Goal: Task Accomplishment & Management: Use online tool/utility

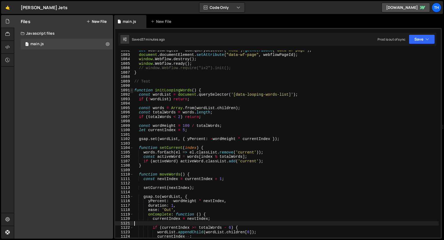
click at [132, 90] on span at bounding box center [131, 90] width 3 height 5
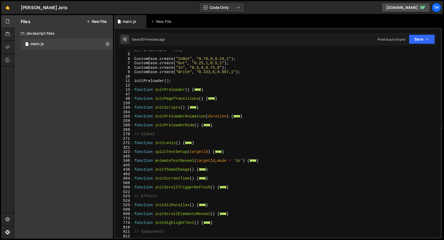
scroll to position [88, 0]
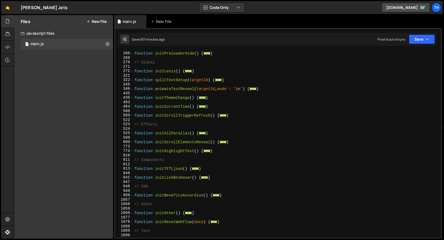
click at [133, 137] on div "599" at bounding box center [124, 138] width 18 height 5
click at [133, 135] on span at bounding box center [131, 133] width 3 height 5
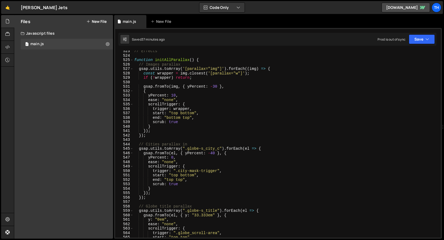
scroll to position [161, 0]
click at [132, 149] on span at bounding box center [131, 149] width 3 height 5
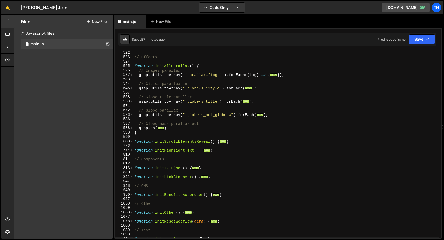
scroll to position [153, 0]
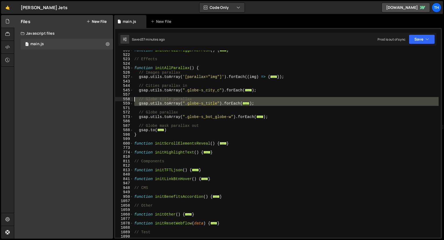
drag, startPoint x: 273, startPoint y: 106, endPoint x: 98, endPoint y: 99, distance: 175.1
click at [98, 99] on div "Files New File Javascript files 1 main.js 0 CSS files Copy share link Edit File…" at bounding box center [229, 127] width 430 height 224
click at [175, 131] on div "function initScrollTriggerRefresh ( ) { ... } // Effects function initAllParall…" at bounding box center [285, 146] width 305 height 196
type textarea "})"
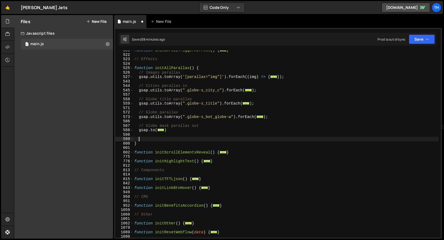
paste textarea
drag, startPoint x: 145, startPoint y: 138, endPoint x: 108, endPoint y: 138, distance: 36.3
click at [108, 138] on div "Files New File Javascript files 1 main.js 0 CSS files Copy share link Edit File…" at bounding box center [229, 127] width 430 height 224
paste textarea
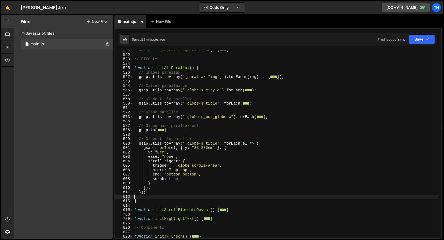
click at [151, 139] on div "function initScrollTriggerRefresh ( ) { ... } // Effects function initAllParall…" at bounding box center [285, 146] width 305 height 196
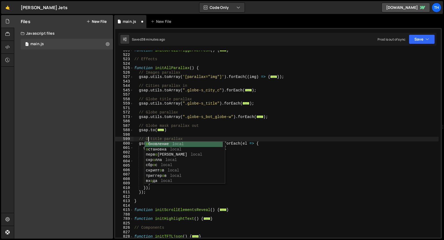
scroll to position [0, 1]
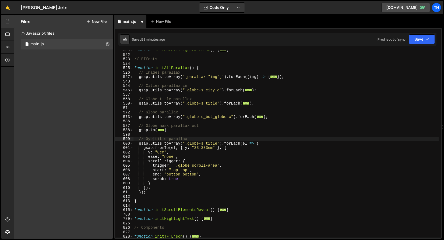
click at [147, 139] on div "function initScrollTriggerRefresh ( ) { ... } // Effects function initAllParall…" at bounding box center [285, 146] width 305 height 196
click at [163, 138] on div "function initScrollTriggerRefresh ( ) { ... } // Effects function initAllParall…" at bounding box center [285, 146] width 305 height 196
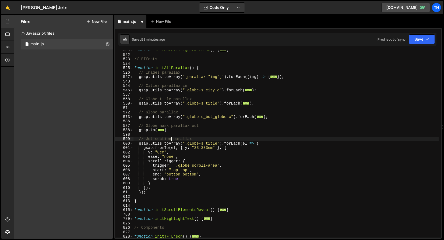
click at [185, 141] on div "function initScrollTriggerRefresh ( ) { ... } // Effects function initAllParall…" at bounding box center [285, 146] width 305 height 196
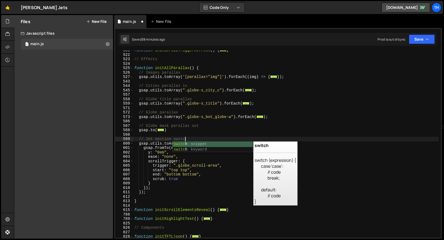
scroll to position [0, 3]
click at [155, 148] on div "function initScrollTriggerRefresh ( ) { ... } // Effects function initAllParall…" at bounding box center [285, 146] width 305 height 196
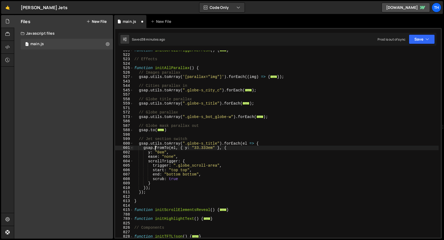
click at [193, 143] on div "function initScrollTriggerRefresh ( ) { ... } // Effects function initAllParall…" at bounding box center [285, 146] width 305 height 196
drag, startPoint x: 193, startPoint y: 143, endPoint x: 195, endPoint y: 149, distance: 5.4
click at [193, 144] on div "function initScrollTriggerRefresh ( ) { ... } // Effects function initAllParall…" at bounding box center [285, 146] width 305 height 196
click at [169, 174] on div "function initScrollTriggerRefresh ( ) { ... } // Effects function initAllParall…" at bounding box center [285, 146] width 305 height 196
click at [185, 163] on div "function initScrollTriggerRefresh ( ) { ... } // Effects function initAllParall…" at bounding box center [285, 146] width 305 height 196
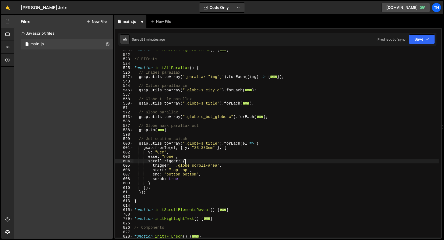
click at [185, 163] on div "function initScrollTriggerRefresh ( ) { ... } // Effects function initAllParall…" at bounding box center [285, 146] width 305 height 196
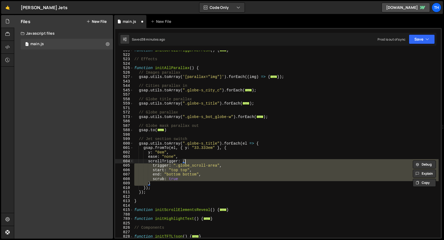
click at [184, 165] on div "function initScrollTriggerRefresh ( ) { ... } // Effects function initAllParall…" at bounding box center [285, 144] width 305 height 187
click at [184, 165] on div "function initScrollTriggerRefresh ( ) { ... } // Effects function initAllParall…" at bounding box center [285, 146] width 305 height 196
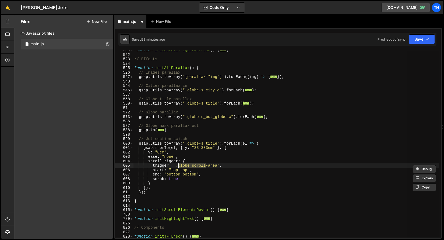
click at [190, 166] on div "function initScrollTriggerRefresh ( ) { ... } // Effects function initAllParall…" at bounding box center [285, 144] width 305 height 187
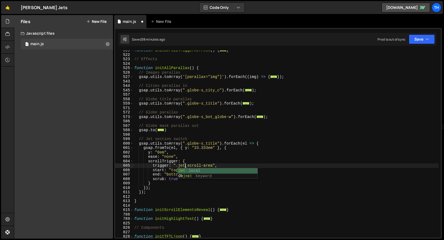
click at [156, 152] on div "function initScrollTriggerRefresh ( ) { ... } // Effects function initAllParall…" at bounding box center [285, 146] width 305 height 196
drag, startPoint x: 188, startPoint y: 144, endPoint x: 217, endPoint y: 144, distance: 29.3
click at [217, 144] on div "function initScrollTriggerRefresh ( ) { ... } // Effects function initAllParall…" at bounding box center [285, 146] width 305 height 196
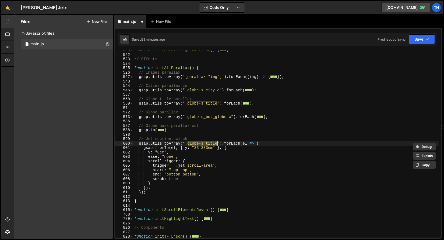
paste textarea "jet-w"
click at [185, 151] on div "function initScrollTriggerRefresh ( ) { ... } // Effects function initAllParall…" at bounding box center [285, 146] width 305 height 196
click at [186, 149] on div "function initScrollTriggerRefresh ( ) { ... } // Effects function initAllParall…" at bounding box center [285, 146] width 305 height 196
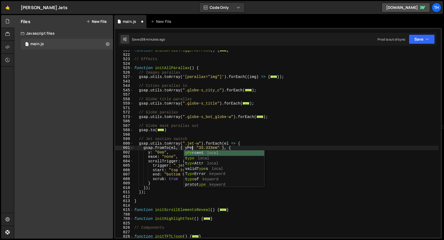
scroll to position [0, 4]
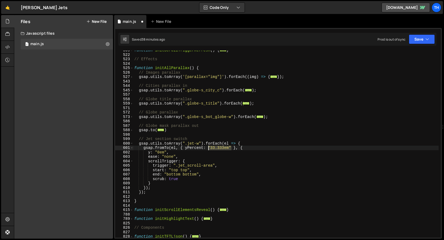
drag, startPoint x: 230, startPoint y: 149, endPoint x: 208, endPoint y: 150, distance: 22.1
click at [208, 150] on div "function initScrollTriggerRefresh ( ) { ... } // Effects function initAllParall…" at bounding box center [285, 146] width 305 height 196
click at [193, 148] on div "function initScrollTriggerRefresh ( ) { ... } // Effects function initAllParall…" at bounding box center [285, 146] width 305 height 196
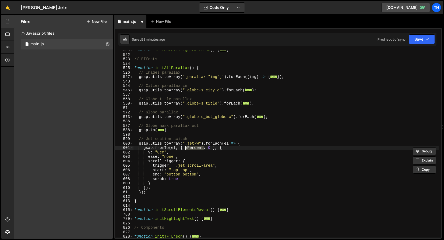
click at [151, 153] on div "function initScrollTriggerRefresh ( ) { ... } // Effects function initAllParall…" at bounding box center [285, 146] width 305 height 196
click at [149, 152] on div "function initScrollTriggerRefresh ( ) { ... } // Effects function initAllParall…" at bounding box center [285, 146] width 305 height 196
paste textarea "Percent"
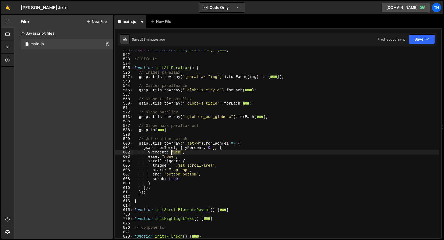
drag, startPoint x: 182, startPoint y: 152, endPoint x: 171, endPoint y: 152, distance: 10.2
click at [171, 152] on div "function initScrollTriggerRefresh ( ) { ... } // Effects function initAllParall…" at bounding box center [285, 146] width 305 height 196
click at [422, 40] on button "Save" at bounding box center [422, 39] width 26 height 10
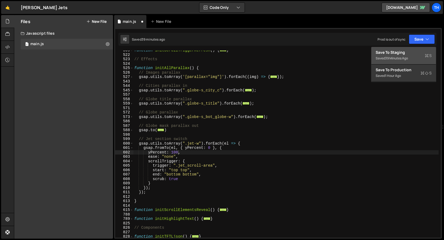
click at [384, 54] on div "Save to Staging S" at bounding box center [404, 52] width 56 height 5
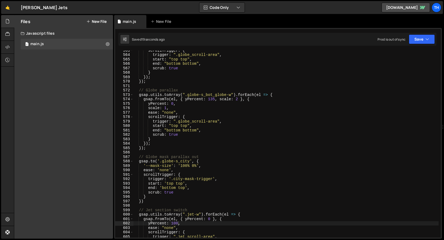
scroll to position [2552, 0]
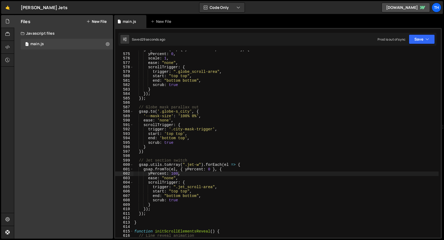
click at [201, 163] on div "gsap . fromTo ( el , { yPercent : 135 , scale : 2 } , { yPercent : 0 , scale : …" at bounding box center [285, 145] width 305 height 196
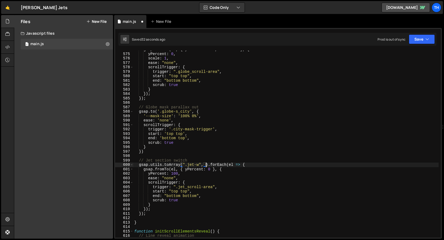
scroll to position [0, 5]
paste textarea "spec-w"
click at [185, 165] on div "gsap . fromTo ( el , { yPercent : 135 , scale : 2 } , { yPercent : 0 , scale : …" at bounding box center [285, 145] width 305 height 196
click at [205, 165] on div "gsap . fromTo ( el , { yPercent : 135 , scale : 2 } , { yPercent : 0 , scale : …" at bounding box center [285, 145] width 305 height 196
paste textarea """
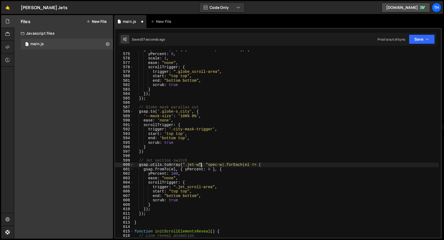
click at [201, 165] on div "gsap . fromTo ( el , { yPercent : 135 , scale : 2 } , { yPercent : 0 , scale : …" at bounding box center [285, 145] width 305 height 196
click at [221, 166] on div "gsap . fromTo ( el , { yPercent : 135 , scale : 2 } , { yPercent : 0 , scale : …" at bounding box center [285, 145] width 305 height 196
paste textarea """
drag, startPoint x: 262, startPoint y: 162, endPoint x: 129, endPoint y: 165, distance: 133.2
click at [129, 165] on div "gsap.utils.toArray(".jet-w", "spec-w").forEach(el => { 574 575 576 577 578 579 …" at bounding box center [278, 144] width 326 height 187
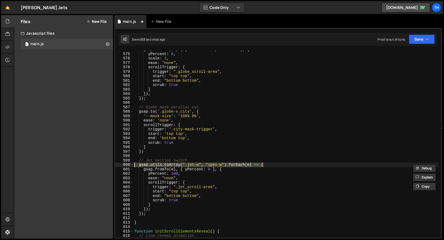
paste textarea "});"
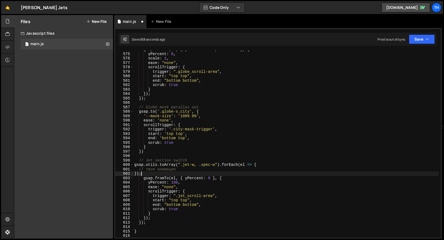
scroll to position [0, 0]
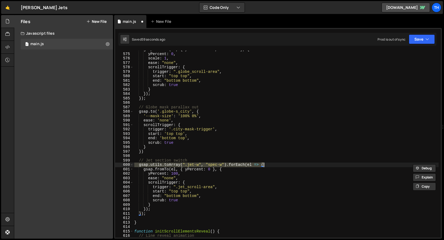
click at [240, 172] on div "gsap . fromTo ( el , { yPercent : 135 , scale : 2 } , { yPercent : 0 , scale : …" at bounding box center [285, 145] width 305 height 196
drag, startPoint x: 270, startPoint y: 166, endPoint x: 139, endPoint y: 164, distance: 131.9
click at [139, 164] on div "gsap . fromTo ( el , { yPercent : 135 , scale : 2 } , { yPercent : 0 , scale : …" at bounding box center [285, 145] width 305 height 196
paste textarea "});"
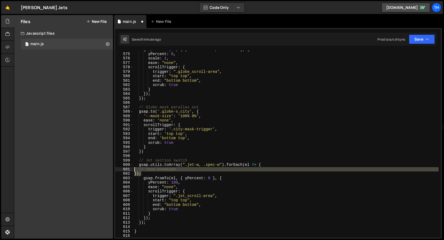
drag, startPoint x: 149, startPoint y: 175, endPoint x: 103, endPoint y: 170, distance: 46.9
click at [103, 170] on div "Files New File Javascript files 1 main.js 0 CSS files Copy share link Edit File…" at bounding box center [229, 127] width 430 height 224
type textarea "// твоя анимация });"
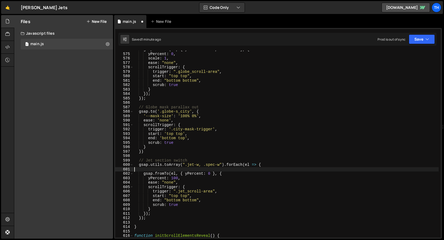
scroll to position [0, 0]
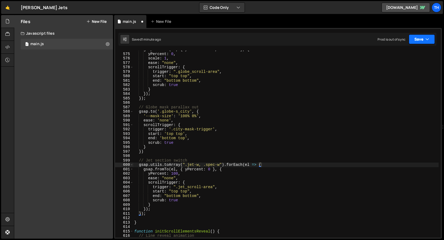
click at [419, 37] on button "Save" at bounding box center [422, 39] width 26 height 10
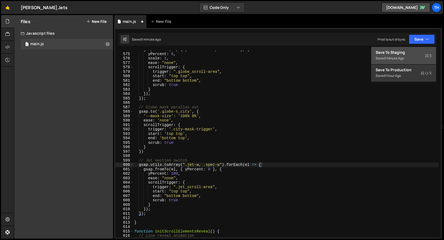
click at [408, 52] on div "Save to Staging S" at bounding box center [404, 52] width 56 height 5
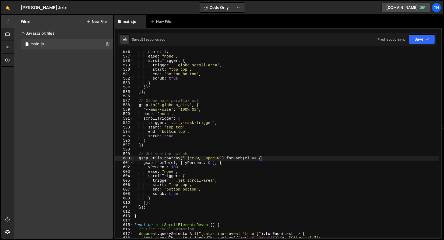
scroll to position [2558, 0]
click at [177, 184] on div "scale : 1 , ease : "none" , scrollTrigger : { trigger : ".globe_scroll-area" , …" at bounding box center [285, 148] width 305 height 196
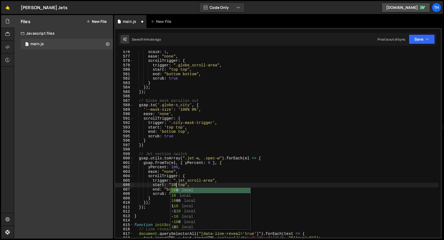
scroll to position [0, 3]
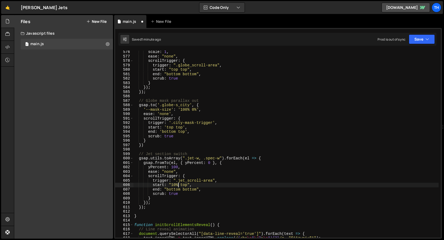
click at [188, 190] on div "scale : 1 , ease : "none" , scrollTrigger : { trigger : ".globe_scroll-area" , …" at bounding box center [285, 148] width 305 height 196
click at [430, 39] on button "Save" at bounding box center [422, 39] width 26 height 10
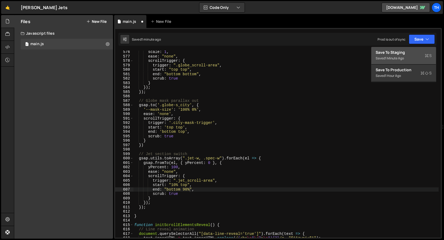
click at [416, 55] on div "Saved 1 minute ago" at bounding box center [404, 58] width 56 height 6
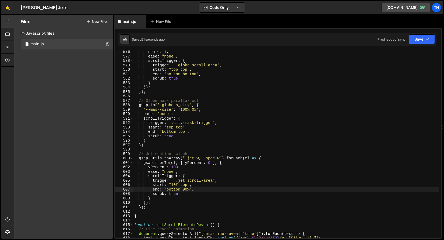
click at [185, 187] on div "scale : 1 , ease : "none" , scrollTrigger : { trigger : ".globe_scroll-area" , …" at bounding box center [285, 148] width 305 height 196
click at [185, 187] on div "scale : 1 , ease : "none" , scrollTrigger : { trigger : ".globe_scroll-area" , …" at bounding box center [285, 144] width 305 height 187
click at [185, 189] on div "scale : 1 , ease : "none" , scrollTrigger : { trigger : ".globe_scroll-area" , …" at bounding box center [285, 148] width 305 height 196
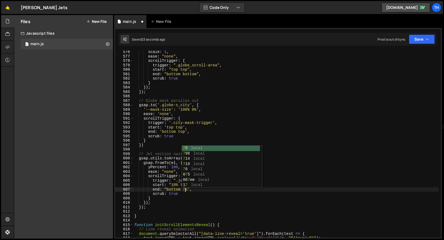
scroll to position [0, 3]
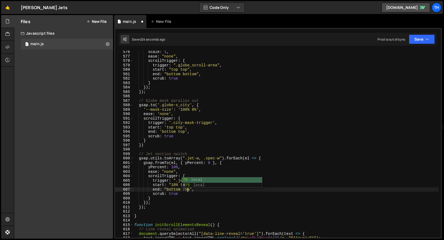
click at [173, 185] on div "scale : 1 , ease : "none" , scrollTrigger : { trigger : ".globe_scroll-area" , …" at bounding box center [285, 148] width 305 height 196
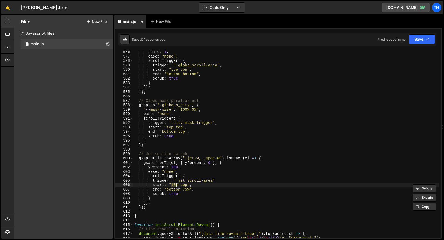
scroll to position [0, 3]
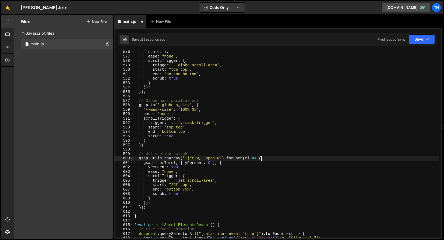
click at [274, 158] on div "scale : 1 , ease : "none" , scrollTrigger : { trigger : ".globe_scroll-area" , …" at bounding box center [285, 148] width 305 height 196
click at [428, 43] on button "Save" at bounding box center [422, 39] width 26 height 10
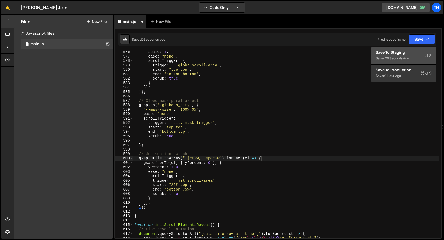
click at [418, 54] on div "Save to Staging S" at bounding box center [404, 52] width 56 height 5
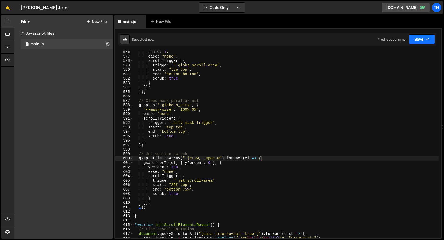
click at [423, 38] on button "Save" at bounding box center [422, 39] width 26 height 10
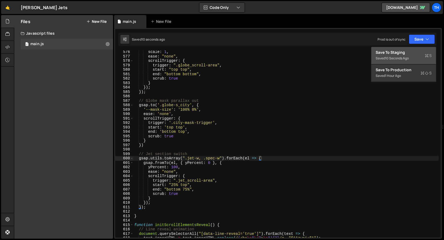
click at [403, 51] on div "Save to Staging S" at bounding box center [404, 52] width 56 height 5
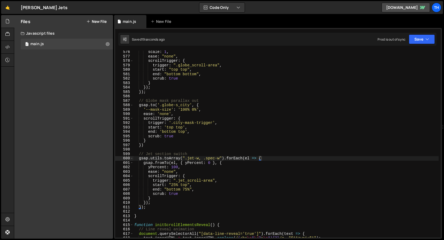
click at [184, 192] on div "scale : 1 , ease : "none" , scrollTrigger : { trigger : ".globe_scroll-area" , …" at bounding box center [285, 148] width 305 height 196
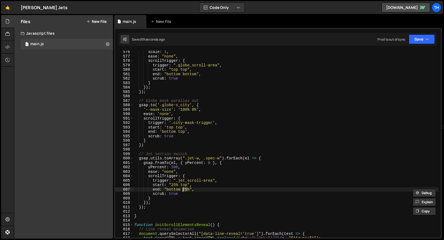
click at [169, 189] on div "scale : 1 , ease : "none" , scrollTrigger : { trigger : ".globe_scroll-area" , …" at bounding box center [285, 148] width 305 height 196
paste textarea "75"
click at [174, 191] on div "scale : 1 , ease : "none" , scrollTrigger : { trigger : ".globe_scroll-area" , …" at bounding box center [285, 148] width 305 height 196
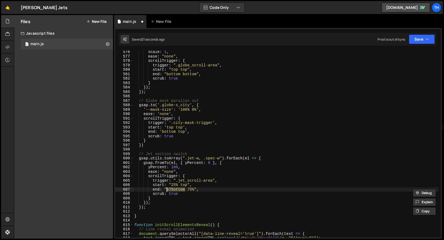
paste textarea "75"
click at [180, 190] on div "scale : 1 , ease : "none" , scrollTrigger : { trigger : ".globe_scroll-area" , …" at bounding box center [285, 148] width 305 height 196
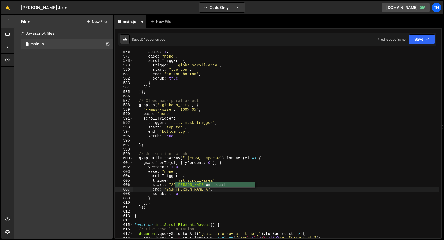
scroll to position [0, 4]
click at [192, 189] on div "scale : 1 , ease : "none" , scrollTrigger : { trigger : ".globe_scroll-area" , …" at bounding box center [285, 148] width 305 height 196
click at [415, 41] on button "Save" at bounding box center [422, 39] width 26 height 10
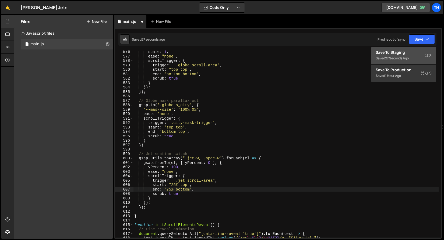
click at [413, 49] on button "Save to Staging S Saved 27 seconds ago" at bounding box center [403, 55] width 65 height 17
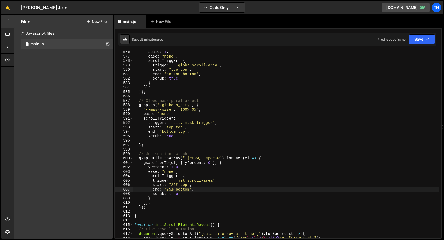
click at [153, 143] on div "scale : 1 , ease : "none" , scrollTrigger : { trigger : ".globe_scroll-area" , …" at bounding box center [285, 148] width 305 height 196
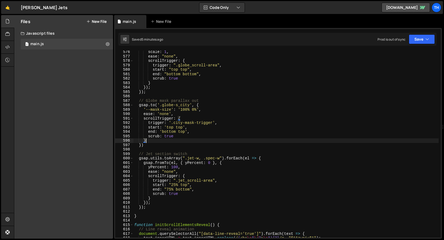
click at [174, 187] on div "scale : 1 , ease : "none" , scrollTrigger : { trigger : ".globe_scroll-area" , …" at bounding box center [285, 148] width 305 height 196
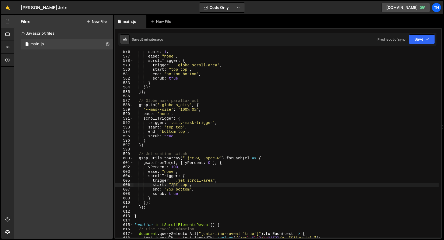
click at [174, 187] on div "scale : 1 , ease : "none" , scrollTrigger : { trigger : ".globe_scroll-area" , …" at bounding box center [285, 148] width 305 height 196
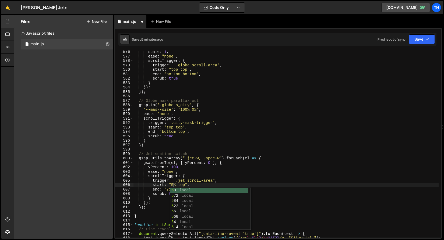
scroll to position [0, 3]
click at [427, 42] on button "Save" at bounding box center [422, 39] width 26 height 10
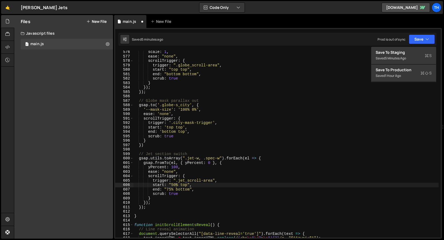
click at [425, 45] on div "Saved 5 minutes ago Prod is out of sync Upgrade to Edit Save Save to Staging S …" at bounding box center [277, 39] width 318 height 13
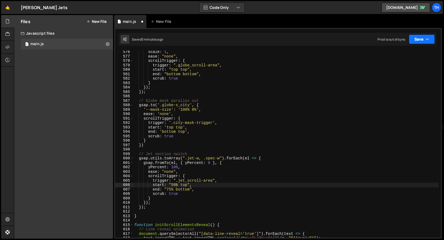
click at [424, 41] on button "Save" at bounding box center [422, 39] width 26 height 10
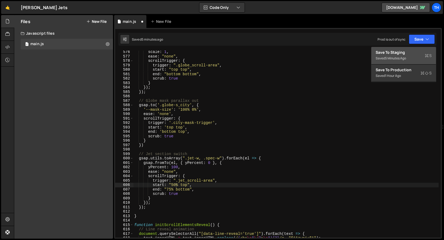
click at [423, 48] on button "Save to Staging S Saved 5 minutes ago" at bounding box center [403, 55] width 65 height 17
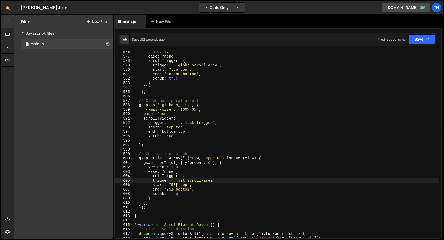
click at [173, 180] on div "scale : 1 , ease : "none" , scrollTrigger : { trigger : ".globe_scroll-area" , …" at bounding box center [285, 148] width 305 height 196
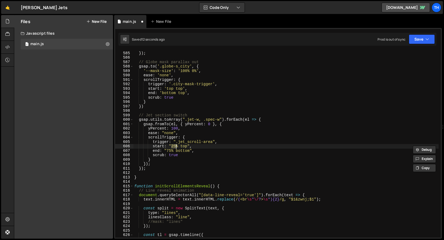
scroll to position [2597, 0]
click at [423, 34] on button "Save" at bounding box center [422, 39] width 26 height 10
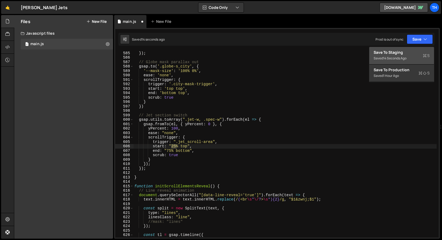
click at [409, 51] on div "Save to Staging S" at bounding box center [402, 52] width 56 height 5
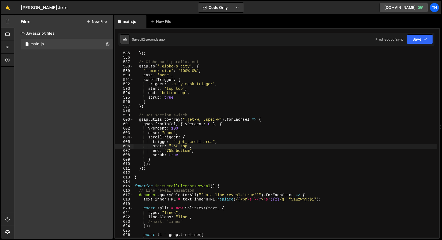
click at [184, 147] on div "}) ; }) ; // Globe mask parallax out gsap . to ( '.globe-s_city' , { '--mask-si…" at bounding box center [285, 145] width 305 height 196
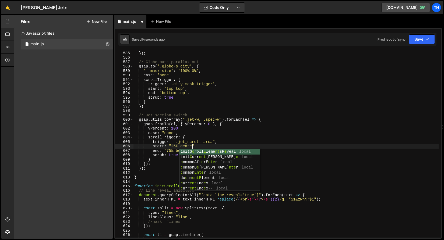
scroll to position [0, 4]
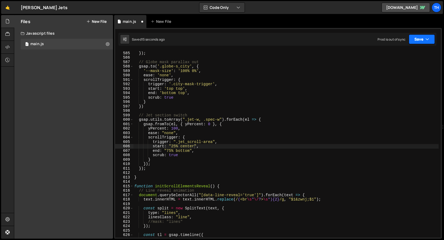
click at [415, 41] on button "Save" at bounding box center [422, 39] width 26 height 10
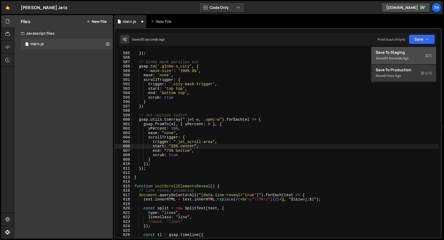
click at [412, 54] on div "Save to Staging S" at bounding box center [404, 52] width 56 height 5
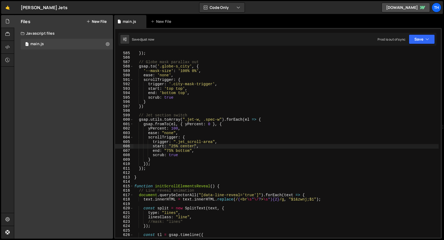
click at [174, 147] on div "}) ; }) ; // Globe mask parallax out gsap . to ( '.globe-s_city' , { '--mask-si…" at bounding box center [285, 145] width 305 height 196
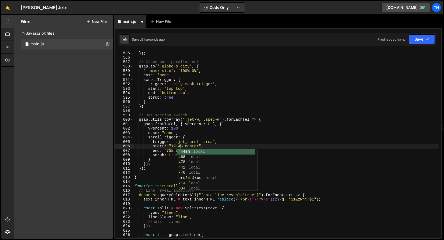
scroll to position [0, 3]
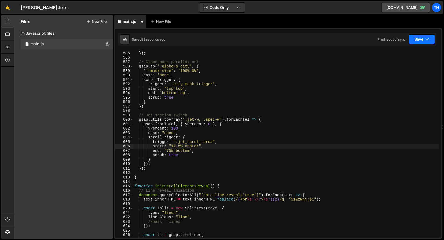
click at [422, 41] on button "Save" at bounding box center [422, 39] width 26 height 10
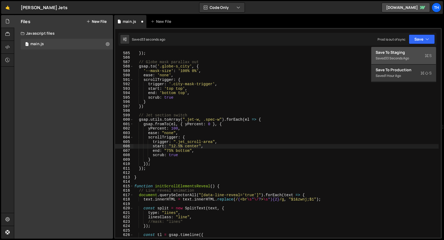
click at [421, 48] on button "Save to Staging S Saved 33 seconds ago" at bounding box center [403, 55] width 65 height 17
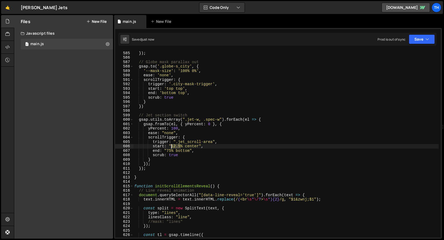
drag, startPoint x: 181, startPoint y: 147, endPoint x: 171, endPoint y: 145, distance: 9.6
click at [171, 145] on div "}) ; }) ; // Globe mask parallax out gsap . to ( '.globe-s_city' , { '--mask-si…" at bounding box center [285, 145] width 305 height 196
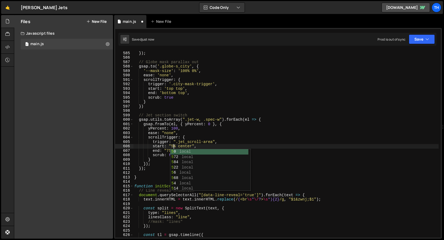
scroll to position [0, 3]
click at [434, 40] on button "Save" at bounding box center [422, 39] width 26 height 10
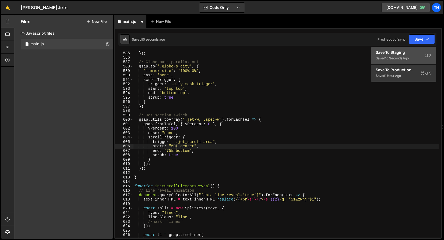
click at [426, 48] on button "Save to Staging S Saved 10 seconds ago" at bounding box center [403, 55] width 65 height 17
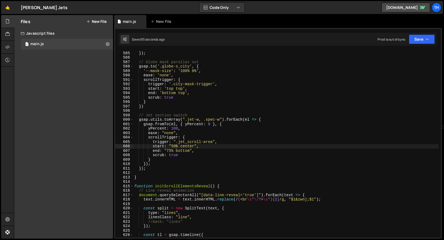
click at [170, 151] on div "}) ; }) ; // Globe mask parallax out gsap . to ( '.globe-s_city' , { '--mask-si…" at bounding box center [285, 145] width 305 height 196
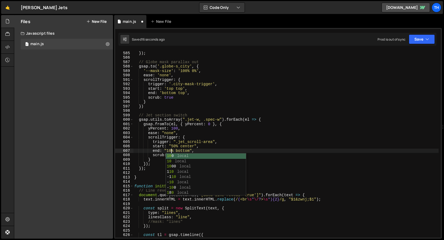
scroll to position [0, 2]
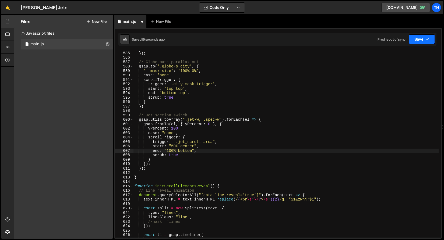
click at [426, 40] on icon "button" at bounding box center [427, 39] width 4 height 5
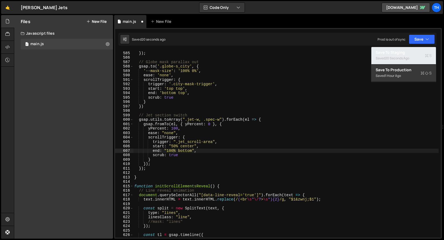
click at [419, 50] on button "Save to Staging S Saved 20 seconds ago" at bounding box center [403, 55] width 65 height 17
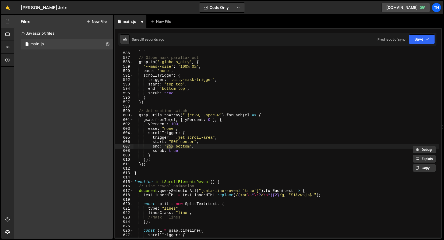
scroll to position [2602, 0]
click at [432, 40] on button "Save" at bounding box center [422, 39] width 26 height 10
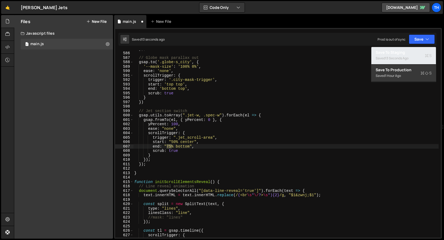
click at [413, 54] on div "Save to Staging S" at bounding box center [404, 52] width 56 height 5
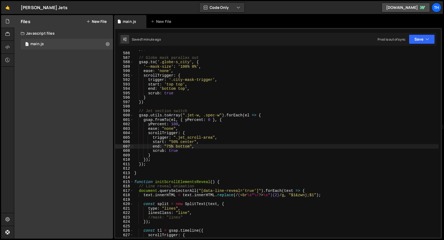
click at [170, 136] on div "}) ; // Globe mask parallax out gsap . to ( '.globe-s_city' , { '--mask-size' :…" at bounding box center [285, 145] width 305 height 196
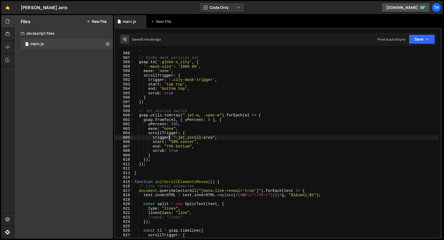
click at [168, 130] on div "}) ; // Globe mask parallax out gsap . to ( '.globe-s_city' , { '--mask-size' :…" at bounding box center [285, 145] width 305 height 196
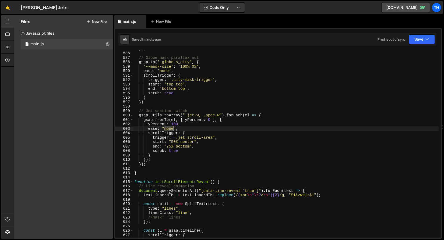
click at [168, 130] on div "}) ; // Globe mask parallax out gsap . to ( '.globe-s_city' , { '--mask-size' :…" at bounding box center [285, 145] width 305 height 196
click at [417, 40] on button "Save" at bounding box center [422, 39] width 26 height 10
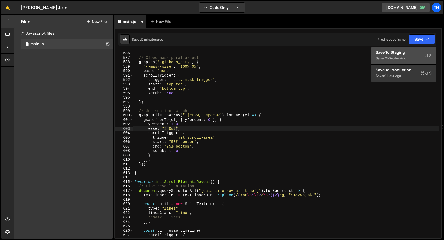
click at [413, 49] on button "Save to Staging S Saved 2 minutes ago" at bounding box center [403, 55] width 65 height 17
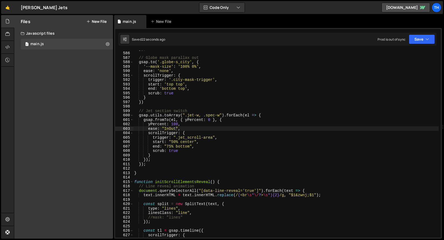
click at [166, 127] on div "}) ; // Globe mask parallax out gsap . to ( '.globe-s_city' , { '--mask-size' :…" at bounding box center [285, 145] width 305 height 196
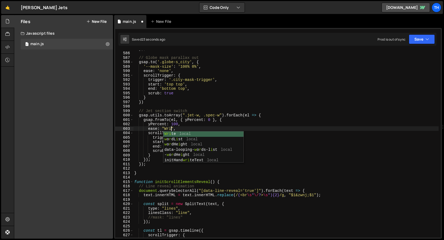
scroll to position [0, 2]
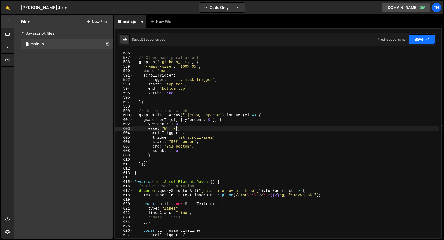
click at [425, 39] on icon "button" at bounding box center [427, 39] width 4 height 5
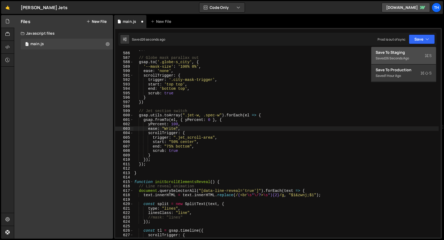
click at [418, 52] on div "Save to Staging S" at bounding box center [404, 52] width 56 height 5
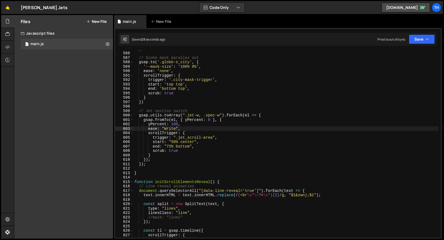
click at [186, 161] on div "}) ; // Globe mask parallax out gsap . to ( '.globe-s_city' , { '--mask-size' :…" at bounding box center [285, 145] width 305 height 196
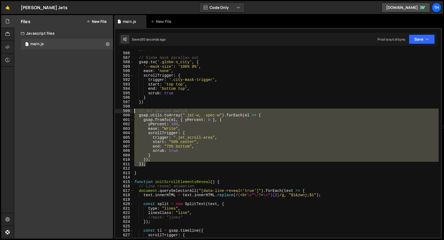
drag, startPoint x: 167, startPoint y: 165, endPoint x: 111, endPoint y: 112, distance: 77.5
click at [111, 112] on div "Files New File Javascript files 1 main.js 0 CSS files Copy share link Edit File…" at bounding box center [229, 127] width 430 height 224
type textarea "// Jet section switch gsap.utils.toArray(".jet-w, .spec-w").forEach(el => {"
click at [156, 167] on div "}) ; // Globe mask parallax out gsap . to ( '.globe-s_city' , { '--mask-size' :…" at bounding box center [285, 145] width 305 height 196
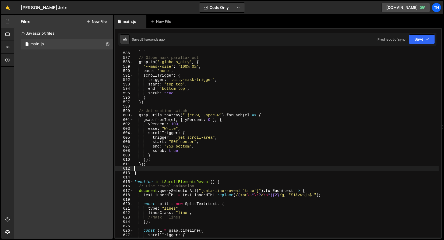
scroll to position [0, 0]
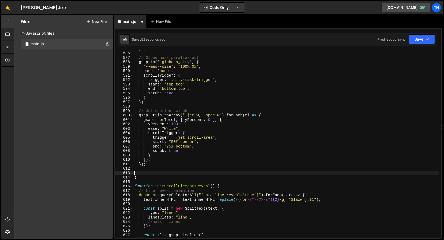
paste textarea "});"
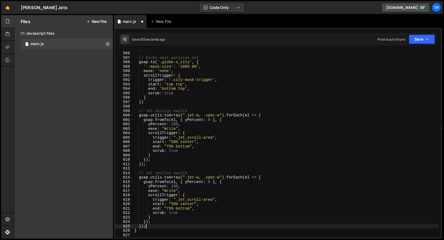
click at [196, 183] on div "}) ; // Globe mask parallax out gsap . to ( '.globe-s_city' , { '--mask-size' :…" at bounding box center [285, 145] width 305 height 196
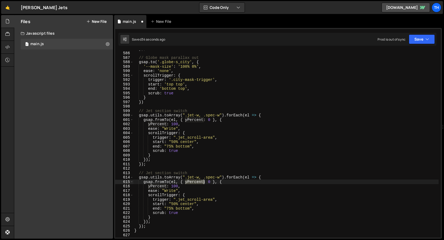
click at [196, 183] on div "}) ; // Globe mask parallax out gsap . to ( '.globe-s_city' , { '--mask-size' :…" at bounding box center [285, 145] width 305 height 196
click at [203, 182] on div "}) ; // Globe mask parallax out gsap . to ( '.globe-s_city' , { '--mask-size' :…" at bounding box center [285, 145] width 305 height 196
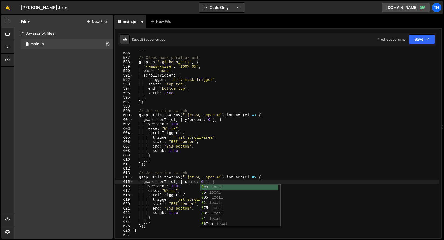
scroll to position [0, 5]
click at [175, 187] on div "}) ; // Globe mask parallax out gsap . to ( '.globe-s_city' , { '--mask-size' :…" at bounding box center [285, 145] width 305 height 196
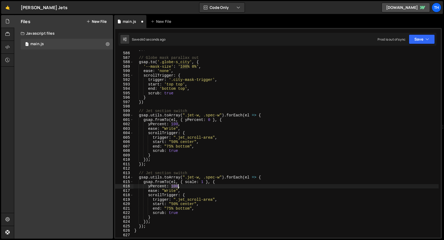
click at [175, 187] on div "}) ; // Globe mask parallax out gsap . to ( '.globe-s_city' , { '--mask-size' :…" at bounding box center [285, 145] width 305 height 196
click at [164, 187] on div "}) ; // Globe mask parallax out gsap . to ( '.globe-s_city' , { '--mask-size' :…" at bounding box center [285, 145] width 305 height 196
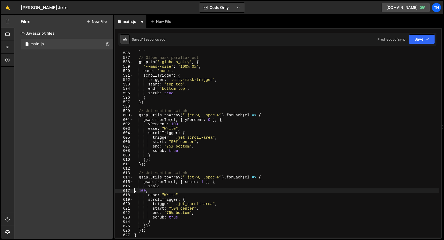
scroll to position [0, 1]
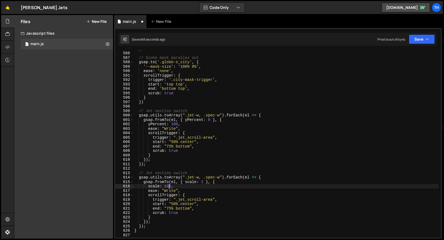
click at [169, 188] on div "}) ; // Globe mask parallax out gsap . to ( '.globe-s_city' , { '--mask-size' :…" at bounding box center [285, 145] width 305 height 196
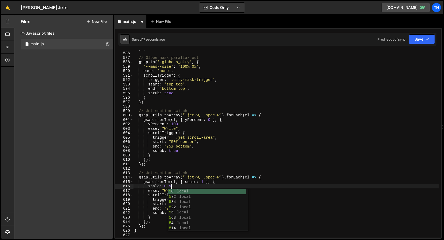
scroll to position [0, 2]
click at [180, 138] on div "}) ; // Globe mask parallax out gsap . to ( '.globe-s_city' , { '--mask-size' :…" at bounding box center [285, 145] width 305 height 196
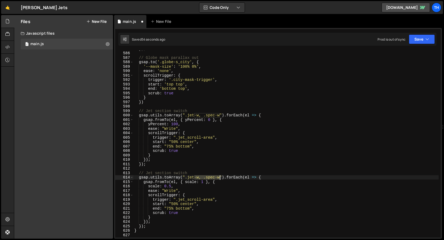
drag, startPoint x: 195, startPoint y: 177, endPoint x: 219, endPoint y: 178, distance: 24.2
click at [219, 178] on div "}) ; // Globe mask parallax out gsap . to ( '.globe-s_city' , { '--mask-size' :…" at bounding box center [285, 145] width 305 height 196
click at [426, 40] on icon "button" at bounding box center [427, 39] width 4 height 5
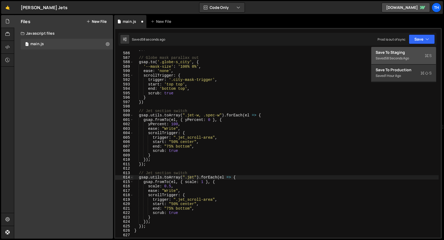
click at [420, 52] on div "Save to Staging S" at bounding box center [404, 52] width 56 height 5
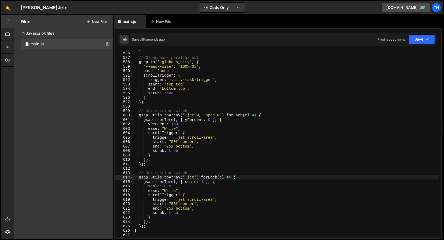
click at [171, 191] on div "}) ; // Globe mask parallax out gsap . to ( '.globe-s_city' , { '--mask-size' :…" at bounding box center [285, 145] width 305 height 196
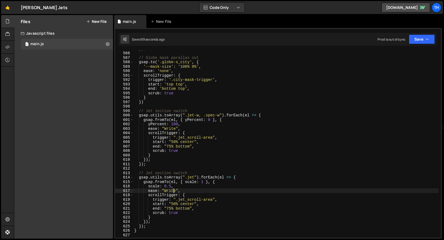
click at [174, 191] on div "}) ; // Globe mask parallax out gsap . to ( '.globe-s_city' , { '--mask-size' :…" at bounding box center [285, 145] width 305 height 196
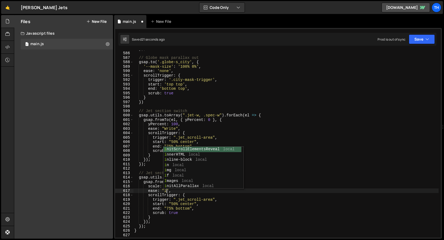
scroll to position [0, 2]
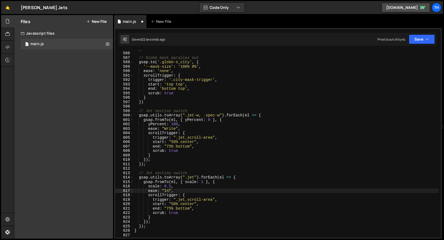
click at [254, 238] on div "ease: "In", 585 586 587 588 589 590 591 592 593 594 595 596 597 598 599 600 601…" at bounding box center [278, 133] width 328 height 211
click at [172, 185] on div "}) ; // Globe mask parallax out gsap . to ( '.globe-s_city' , { '--mask-size' :…" at bounding box center [285, 145] width 305 height 196
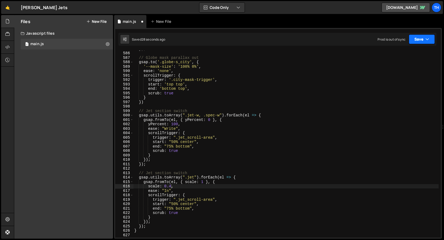
click at [429, 38] on icon "button" at bounding box center [427, 39] width 4 height 5
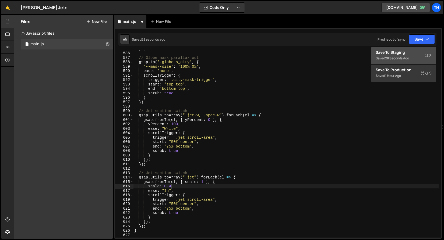
click at [405, 47] on button "Save to Staging S Saved 28 seconds ago" at bounding box center [403, 55] width 65 height 17
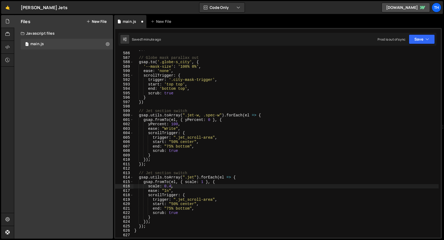
click at [166, 191] on div "}) ; // Globe mask parallax out gsap . to ( '.globe-s_city' , { '--mask-size' :…" at bounding box center [285, 145] width 305 height 196
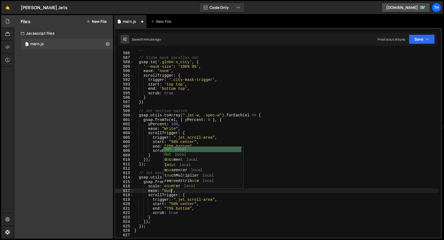
click at [171, 202] on div "}) ; // Globe mask parallax out gsap . to ( '.globe-s_city' , { '--mask-size' :…" at bounding box center [285, 145] width 305 height 196
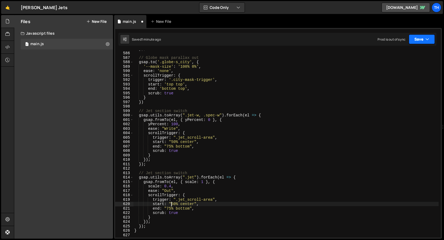
click at [421, 41] on button "Save" at bounding box center [422, 39] width 26 height 10
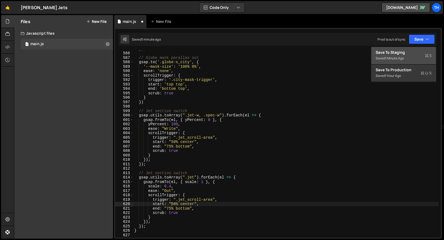
click at [413, 59] on div "Saved 1 minute ago" at bounding box center [404, 58] width 56 height 6
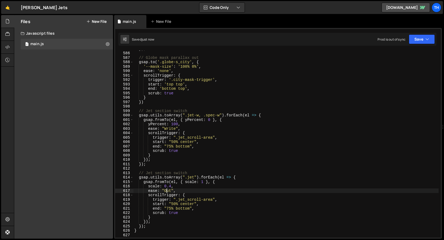
click at [167, 191] on div "}) ; // Globe mask parallax out gsap . to ( '.globe-s_city' , { '--mask-size' :…" at bounding box center [285, 145] width 305 height 196
click at [417, 41] on button "Save" at bounding box center [422, 39] width 26 height 10
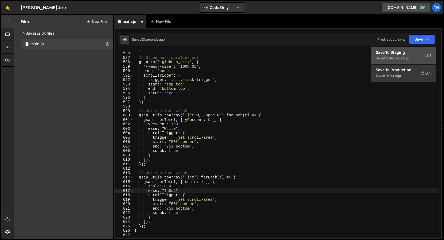
click at [402, 51] on div "Save to Staging S" at bounding box center [404, 52] width 56 height 5
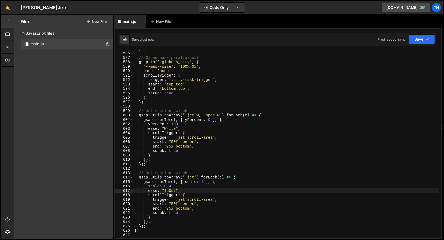
click at [170, 192] on div "}) ; // Globe mask parallax out gsap . to ( '.globe-s_city' , { '--mask-size' :…" at bounding box center [285, 145] width 305 height 196
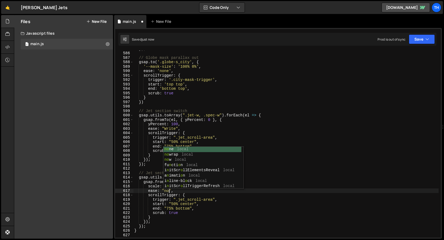
scroll to position [0, 2]
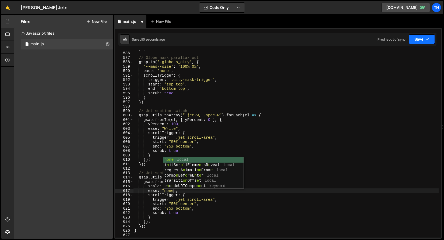
click at [421, 40] on button "Save" at bounding box center [422, 39] width 26 height 10
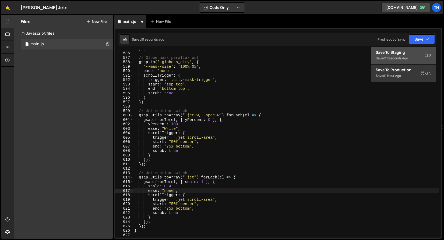
click at [410, 50] on div "Save to Staging S" at bounding box center [404, 52] width 56 height 5
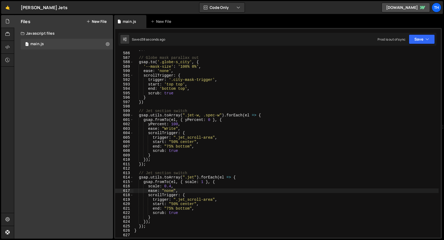
click at [170, 126] on div "}) ; // Globe mask parallax out gsap . to ( '.globe-s_city' , { '--mask-size' :…" at bounding box center [285, 145] width 305 height 196
click at [169, 132] on div "}) ; // Globe mask parallax out gsap . to ( '.globe-s_city' , { '--mask-size' :…" at bounding box center [285, 145] width 305 height 196
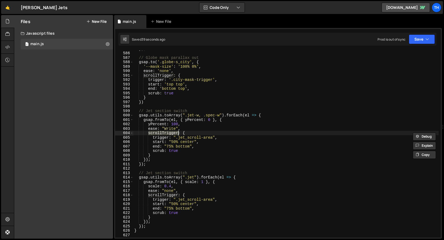
click at [169, 130] on div "}) ; // Globe mask parallax out gsap . to ( '.globe-s_city' , { '--mask-size' :…" at bounding box center [285, 145] width 305 height 196
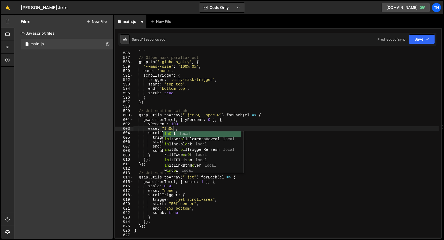
scroll to position [0, 3]
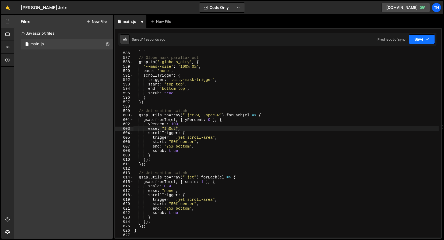
click at [422, 40] on button "Save" at bounding box center [422, 39] width 26 height 10
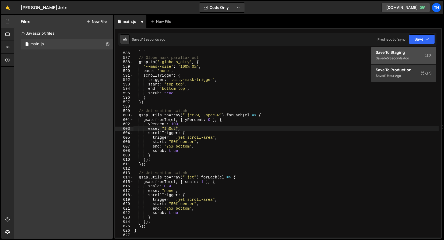
click at [395, 54] on div "Save to Staging S" at bounding box center [404, 52] width 56 height 5
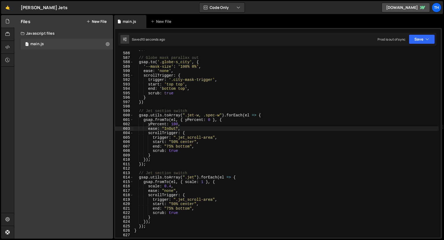
click at [169, 207] on div "}) ; // Globe mask parallax out gsap . to ( '.globe-s_city' , { '--mask-size' :…" at bounding box center [285, 145] width 305 height 196
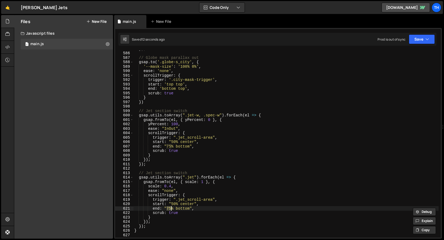
scroll to position [0, 2]
click at [418, 39] on button "Save" at bounding box center [422, 39] width 26 height 10
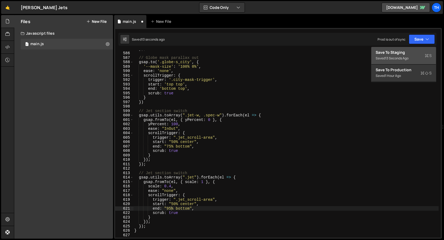
click at [412, 60] on div "Saved 13 seconds ago" at bounding box center [404, 58] width 56 height 6
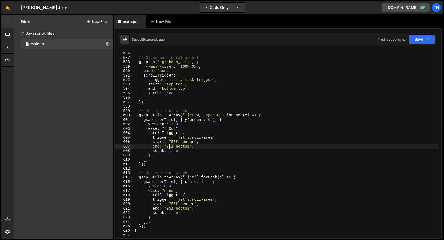
click at [169, 147] on div "}) ; // Globe mask parallax out gsap . to ( '.globe-s_city' , { '--mask-size' :…" at bounding box center [285, 145] width 305 height 196
click at [420, 41] on button "Save" at bounding box center [422, 39] width 26 height 10
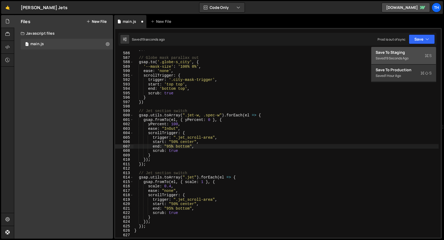
click at [409, 57] on div "19 seconds ago" at bounding box center [396, 58] width 23 height 5
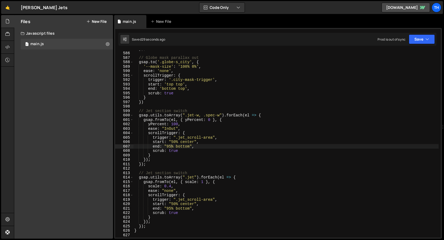
click at [173, 131] on div "}) ; // Globe mask parallax out gsap . to ( '.globe-s_city' , { '--mask-size' :…" at bounding box center [285, 145] width 305 height 196
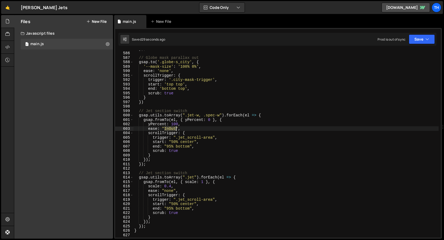
click at [173, 131] on div "}) ; // Globe mask parallax out gsap . to ( '.globe-s_city' , { '--mask-size' :…" at bounding box center [285, 145] width 305 height 196
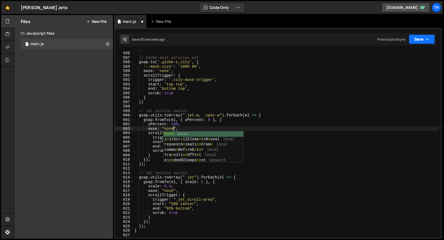
click at [417, 36] on button "Save" at bounding box center [422, 39] width 26 height 10
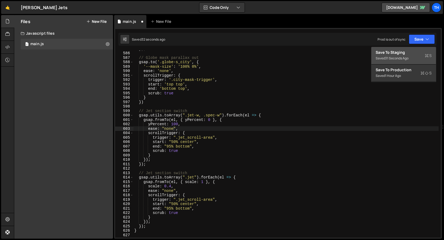
click at [399, 48] on button "Save to Staging S Saved 31 seconds ago" at bounding box center [403, 55] width 65 height 17
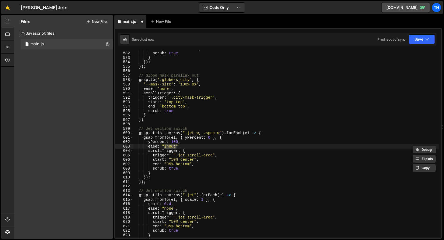
scroll to position [2584, 0]
click at [173, 207] on div "end : "bottom bottom" , scrub : true } }) ; }) ; // Globe mask parallax out gsa…" at bounding box center [285, 145] width 305 height 196
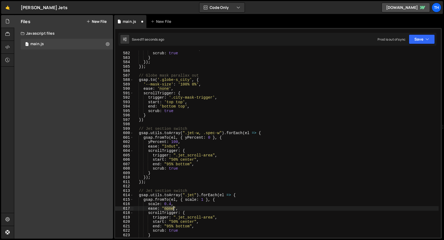
click at [173, 207] on div "end : "bottom bottom" , scrub : true } }) ; }) ; // Globe mask parallax out gsa…" at bounding box center [285, 145] width 305 height 196
paste textarea "});"
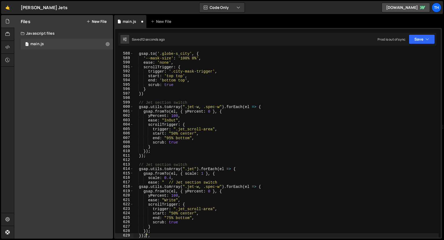
scroll to position [2610, 0]
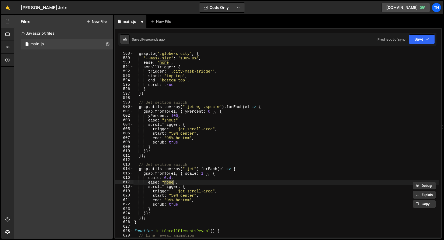
click at [170, 124] on div "// Globe mask parallax out gsap . to ( '.globe-s_city' , { '--mask-size' : '100…" at bounding box center [285, 145] width 305 height 196
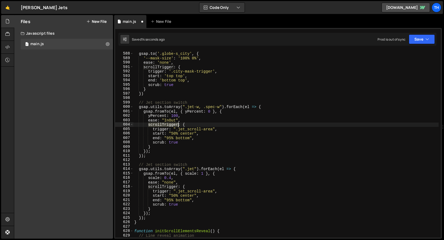
click at [170, 124] on div "// Globe mask parallax out gsap . to ( '.globe-s_city' , { '--mask-size' : '100…" at bounding box center [285, 145] width 305 height 196
click at [170, 122] on div "// Globe mask parallax out gsap . to ( '.globe-s_city' , { '--mask-size' : '100…" at bounding box center [285, 144] width 305 height 187
click at [170, 122] on div "// Globe mask parallax out gsap . to ( '.globe-s_city' , { '--mask-size' : '100…" at bounding box center [285, 145] width 305 height 196
click at [170, 123] on div "// Globe mask parallax out gsap . to ( '.globe-s_city' , { '--mask-size' : '100…" at bounding box center [285, 145] width 305 height 196
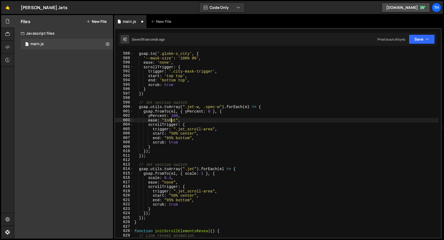
click at [170, 123] on div "// Globe mask parallax out gsap . to ( '.globe-s_city' , { '--mask-size' : '100…" at bounding box center [285, 145] width 305 height 196
click at [170, 119] on div "// Globe mask parallax out gsap . to ( '.globe-s_city' , { '--mask-size' : '100…" at bounding box center [285, 145] width 305 height 196
click at [170, 181] on div "// Globe mask parallax out gsap . to ( '.globe-s_city' , { '--mask-size' : '100…" at bounding box center [285, 145] width 305 height 196
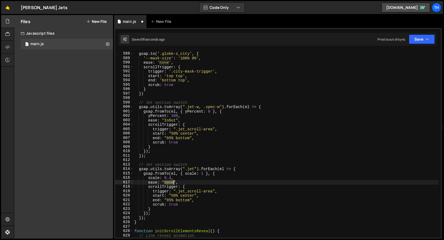
click at [170, 181] on div "// Globe mask parallax out gsap . to ( '.globe-s_city' , { '--mask-size' : '100…" at bounding box center [285, 145] width 305 height 196
paste textarea "InOut"
click at [410, 31] on div "ease: "InOut", 587 588 589 590 591 592 593 594 595 596 597 598 599 600 601 602 …" at bounding box center [278, 133] width 328 height 211
click at [411, 36] on button "Save" at bounding box center [422, 39] width 26 height 10
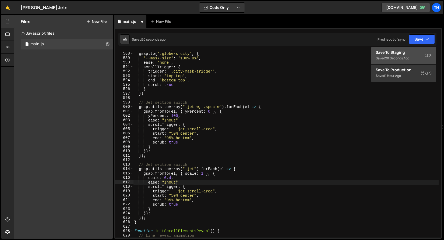
click at [408, 55] on div "Save to Staging S" at bounding box center [404, 52] width 56 height 5
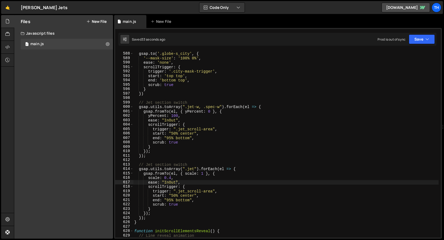
click at [170, 182] on div "// Globe mask parallax out gsap . to ( '.globe-s_city' , { '--mask-size' : '100…" at bounding box center [285, 145] width 305 height 196
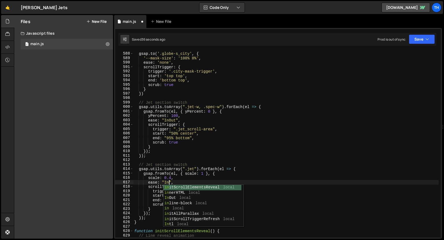
click at [171, 119] on div "// Globe mask parallax out gsap . to ( '.globe-s_city' , { '--mask-size' : '100…" at bounding box center [285, 145] width 305 height 196
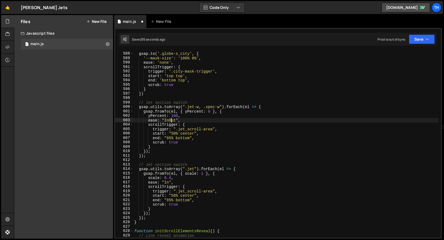
click at [171, 119] on div "// Globe mask parallax out gsap . to ( '.globe-s_city' , { '--mask-size' : '100…" at bounding box center [285, 145] width 305 height 196
click at [428, 42] on button "Save" at bounding box center [422, 39] width 26 height 10
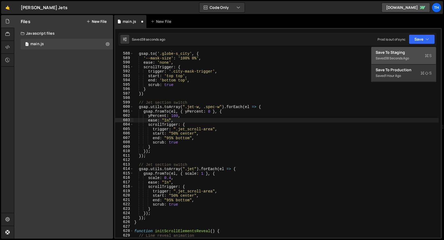
click at [411, 55] on div "Save to Staging S" at bounding box center [404, 52] width 56 height 5
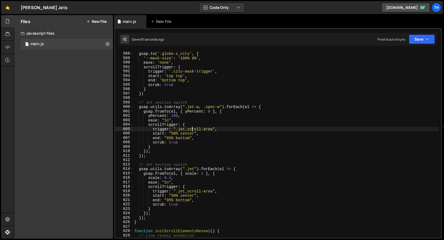
click at [192, 127] on div "// Globe mask parallax out gsap . to ( '.globe-s_city' , { '--mask-size' : '100…" at bounding box center [285, 145] width 305 height 196
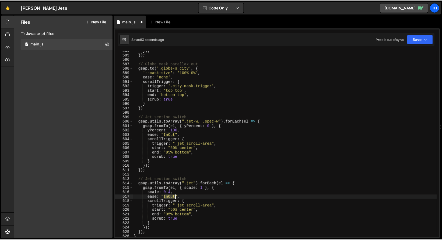
scroll to position [2605, 0]
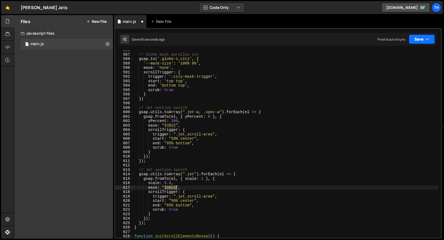
click at [416, 37] on button "Save" at bounding box center [422, 39] width 26 height 10
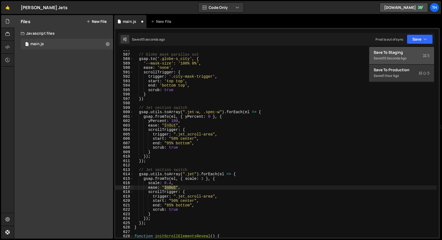
click at [403, 51] on div "Save to Staging S" at bounding box center [402, 52] width 56 height 5
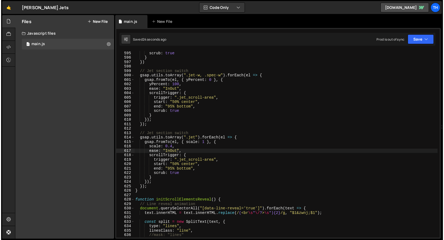
scroll to position [2624, 0]
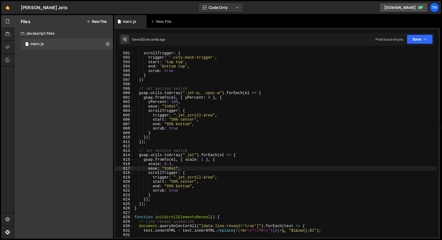
click at [165, 150] on div "ease : 'none' , scrollTrigger : { trigger : '.city-mask-trigger' , start : 'top…" at bounding box center [285, 145] width 305 height 196
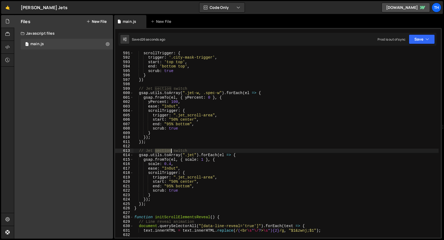
click at [165, 150] on div "ease : 'none' , scrollTrigger : { trigger : '.city-mask-trigger' , start : 'top…" at bounding box center [285, 145] width 305 height 196
click at [183, 149] on div "ease : 'none' , scrollTrigger : { trigger : '.city-mask-trigger' , start : 'top…" at bounding box center [285, 145] width 305 height 196
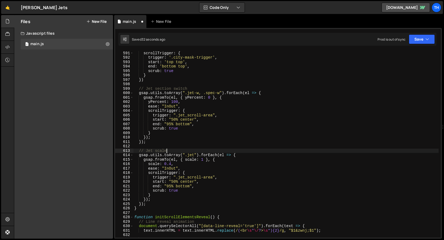
click at [173, 181] on div "ease : 'none' , scrollTrigger : { trigger : '.city-mask-trigger' , start : 'top…" at bounding box center [285, 145] width 305 height 196
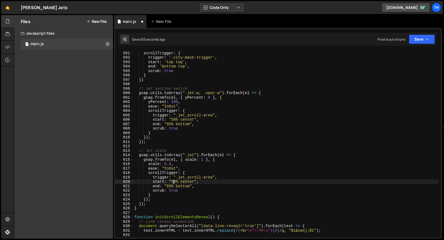
click at [173, 181] on div "ease : 'none' , scrollTrigger : { trigger : '.city-mask-trigger' , start : 'top…" at bounding box center [285, 145] width 305 height 196
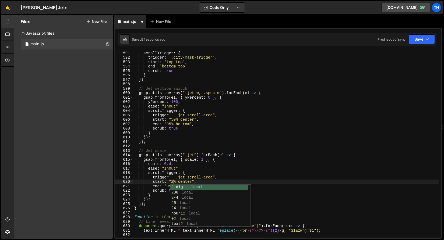
scroll to position [0, 3]
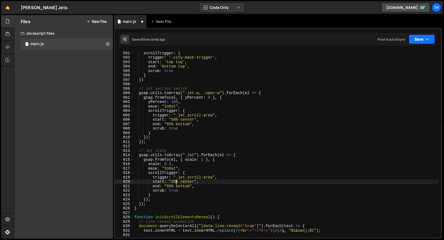
click at [429, 36] on button "Save" at bounding box center [422, 39] width 26 height 10
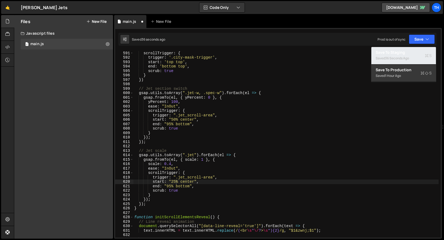
click at [420, 57] on div "Saved 36 seconds ago" at bounding box center [404, 58] width 56 height 6
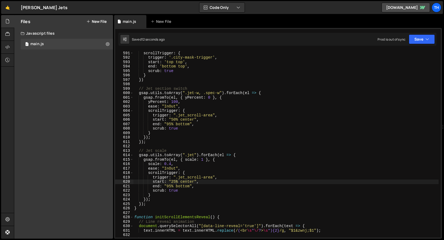
click at [171, 167] on div "ease : 'none' , scrollTrigger : { trigger : '.city-mask-trigger' , start : 'top…" at bounding box center [285, 145] width 305 height 196
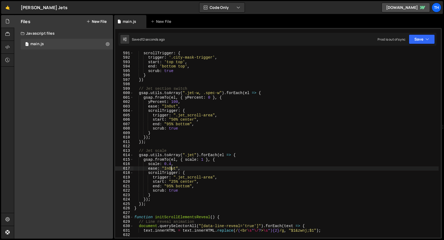
click at [171, 167] on div "ease : 'none' , scrollTrigger : { trigger : '.city-mask-trigger' , start : 'top…" at bounding box center [285, 145] width 305 height 196
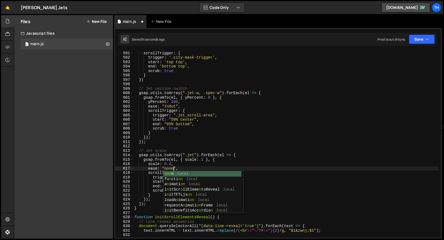
scroll to position [0, 2]
click at [172, 107] on div "ease : 'none' , scrollTrigger : { trigger : '.city-mask-trigger' , start : 'top…" at bounding box center [285, 145] width 305 height 196
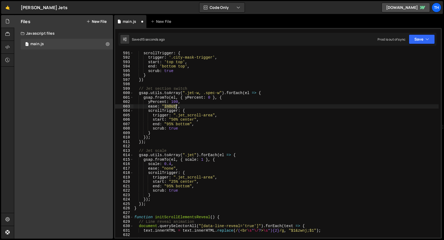
click at [172, 107] on div "ease : 'none' , scrollTrigger : { trigger : '.city-mask-trigger' , start : 'top…" at bounding box center [285, 145] width 305 height 196
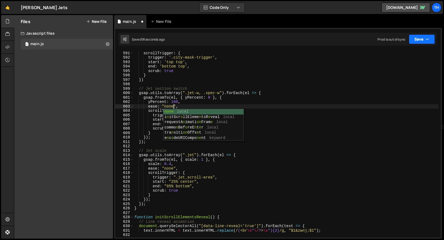
click at [418, 36] on button "Save" at bounding box center [422, 39] width 26 height 10
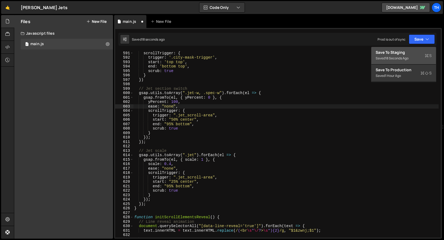
click at [415, 49] on button "Save to Staging S Saved 18 seconds ago" at bounding box center [403, 55] width 65 height 17
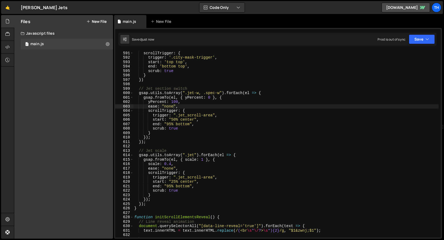
click at [170, 130] on div "ease : 'none' , scrollTrigger : { trigger : '.city-mask-trigger' , start : 'top…" at bounding box center [285, 145] width 305 height 196
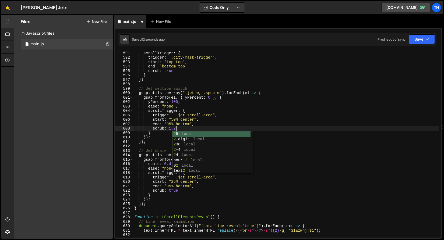
click at [174, 191] on div "ease : 'none' , scrollTrigger : { trigger : '.city-mask-trigger' , start : 'top…" at bounding box center [285, 145] width 305 height 196
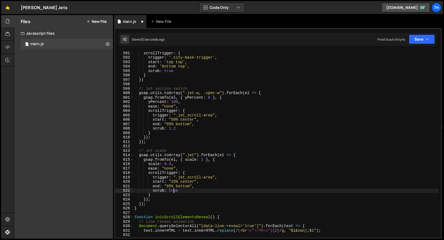
click at [174, 191] on div "ease : 'none' , scrollTrigger : { trigger : '.city-mask-trigger' , start : 'top…" at bounding box center [285, 145] width 305 height 196
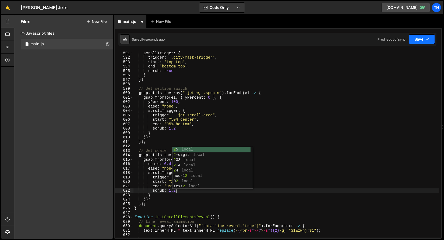
click at [432, 36] on button "Save" at bounding box center [422, 39] width 26 height 10
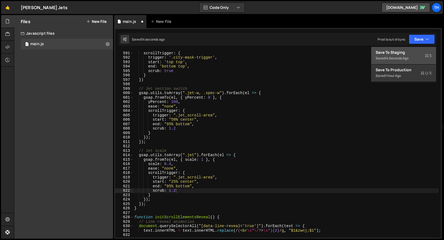
click at [417, 54] on div "Save to Staging S" at bounding box center [404, 52] width 56 height 5
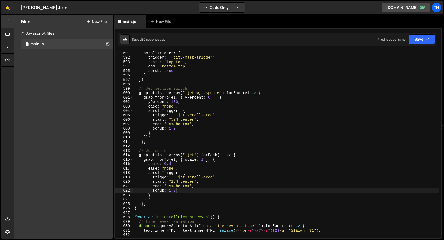
click at [167, 187] on div "ease : 'none' , scrollTrigger : { trigger : '.city-mask-trigger' , start : 'top…" at bounding box center [285, 145] width 305 height 196
click at [169, 124] on div "ease : 'none' , scrollTrigger : { trigger : '.city-mask-trigger' , start : 'top…" at bounding box center [285, 145] width 305 height 196
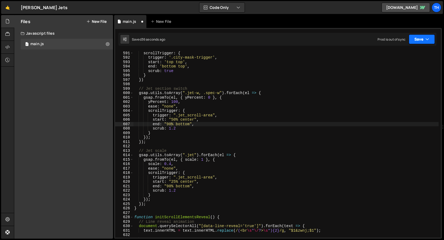
click at [417, 38] on button "Save" at bounding box center [422, 39] width 26 height 10
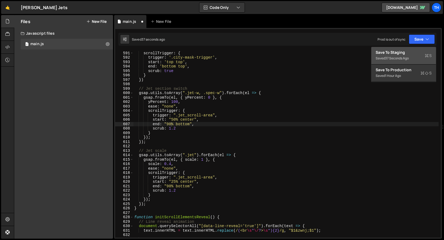
click at [399, 52] on div "Save to Staging S" at bounding box center [404, 52] width 56 height 5
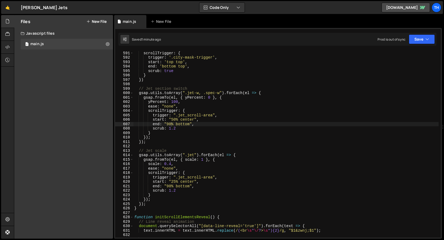
click at [203, 161] on div "ease : 'none' , scrollTrigger : { trigger : '.city-mask-trigger' , start : 'top…" at bounding box center [285, 145] width 305 height 196
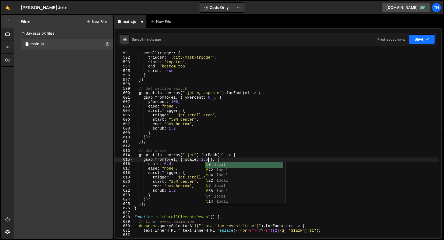
click at [424, 36] on button "Save" at bounding box center [422, 39] width 26 height 10
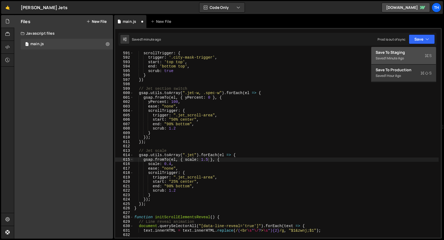
click at [411, 49] on button "Save to Staging S Saved 1 minute ago" at bounding box center [403, 55] width 65 height 17
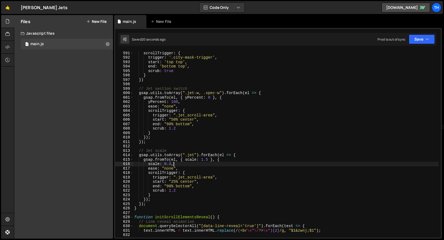
click at [207, 162] on div "ease : 'none' , scrollTrigger : { trigger : '.city-mask-trigger' , start : 'top…" at bounding box center [285, 145] width 305 height 196
click at [208, 159] on div "ease : 'none' , scrollTrigger : { trigger : '.city-mask-trigger' , start : 'top…" at bounding box center [285, 145] width 305 height 196
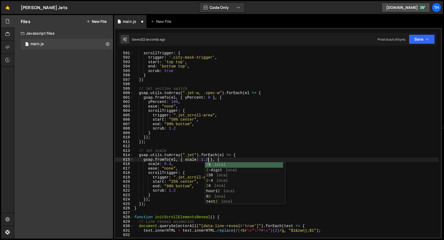
click at [434, 33] on div "Saved 22 seconds ago Prod is out of sync Upgrade to Edit Save Save to Staging S…" at bounding box center [277, 39] width 318 height 13
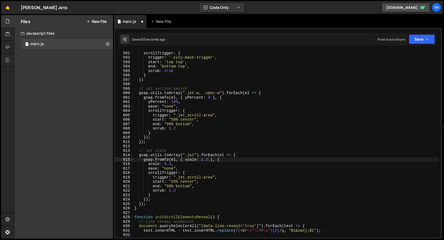
click at [431, 34] on div "Saved 23 seconds ago Prod is out of sync Upgrade to Edit Save Save to Staging S…" at bounding box center [277, 39] width 318 height 13
click at [426, 36] on button "Save" at bounding box center [422, 39] width 26 height 10
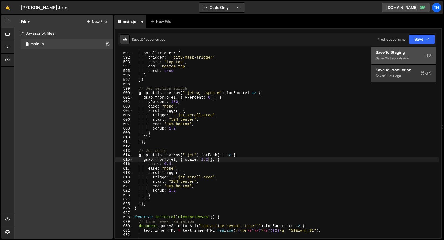
click at [406, 61] on div "Saved 24 seconds ago" at bounding box center [404, 58] width 56 height 6
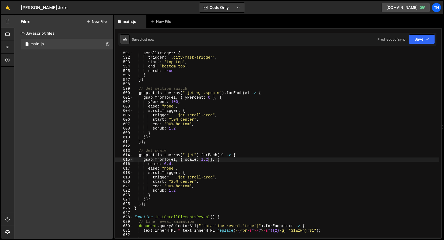
click at [210, 160] on div "ease : 'none' , scrollTrigger : { trigger : '.city-mask-trigger' , start : 'top…" at bounding box center [285, 145] width 305 height 196
click at [170, 169] on div "ease : 'none' , scrollTrigger : { trigger : '.city-mask-trigger' , start : 'top…" at bounding box center [285, 145] width 305 height 196
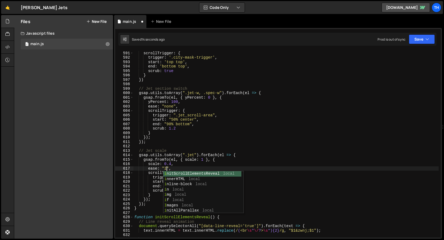
scroll to position [0, 2]
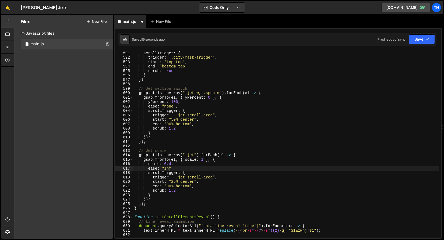
click at [430, 44] on div "Saved 15 seconds ago Prod is out of sync Upgrade to Edit Save Save to Staging S…" at bounding box center [277, 39] width 318 height 13
click at [427, 41] on icon "button" at bounding box center [427, 39] width 4 height 5
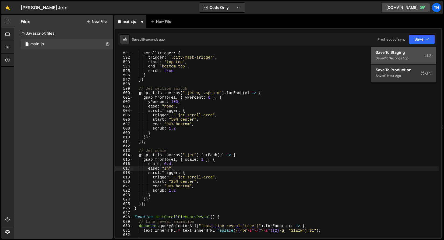
click at [416, 56] on div "Saved 16 seconds ago" at bounding box center [404, 58] width 56 height 6
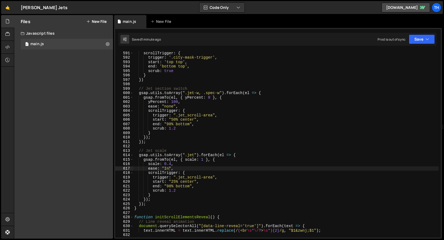
click at [207, 160] on div "ease : 'none' , scrollTrigger : { trigger : '.city-mask-trigger' , start : 'top…" at bounding box center [285, 145] width 305 height 196
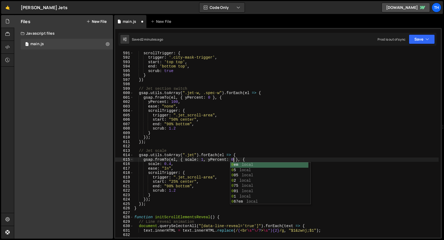
scroll to position [0, 7]
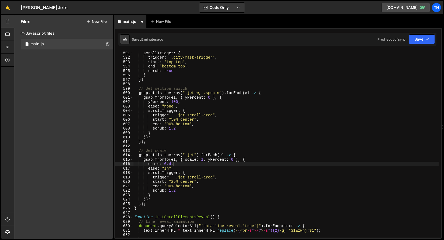
click at [179, 166] on div "ease : 'none' , scrollTrigger : { trigger : '.city-mask-trigger' , start : 'top…" at bounding box center [285, 145] width 305 height 196
type textarea "scale: 0.4,"
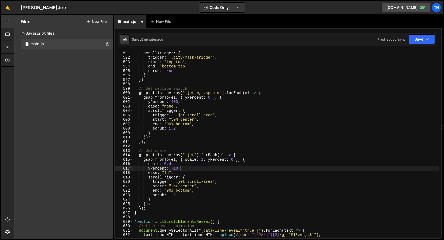
scroll to position [0, 3]
click at [414, 39] on button "Save" at bounding box center [422, 39] width 26 height 10
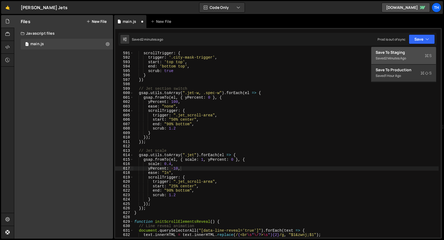
click at [411, 52] on div "Save to Staging S" at bounding box center [404, 52] width 56 height 5
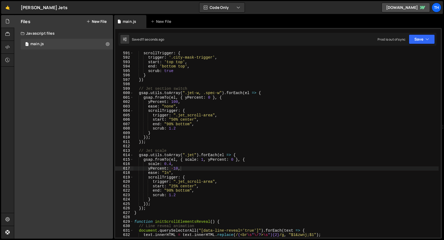
click at [180, 168] on div "ease : 'none' , scrollTrigger : { trigger : '.city-mask-trigger' , start : 'top…" at bounding box center [285, 145] width 305 height 196
click at [180, 170] on div "ease : 'none' , scrollTrigger : { trigger : '.city-mask-trigger' , start : 'top…" at bounding box center [285, 145] width 305 height 196
click at [177, 169] on div "ease : 'none' , scrollTrigger : { trigger : '.city-mask-trigger' , start : 'top…" at bounding box center [285, 145] width 305 height 196
click at [429, 39] on button "Save" at bounding box center [422, 39] width 26 height 10
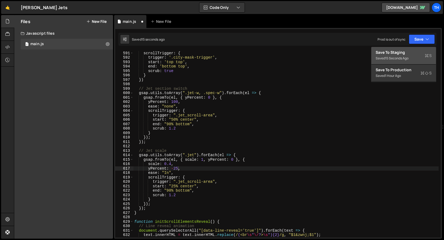
click at [411, 54] on div "Save to Staging S" at bounding box center [404, 52] width 56 height 5
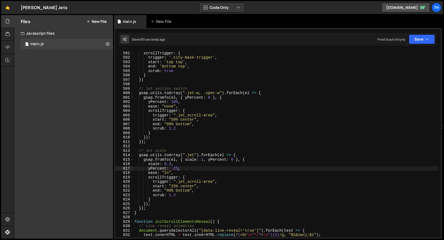
click at [176, 169] on div "ease : 'none' , scrollTrigger : { trigger : '.city-mask-trigger' , start : 'top…" at bounding box center [285, 145] width 305 height 196
click at [178, 169] on div "ease : 'none' , scrollTrigger : { trigger : '.city-mask-trigger' , start : 'top…" at bounding box center [285, 145] width 305 height 196
type textarea "yPercent: -20,"
click at [424, 38] on button "Save" at bounding box center [422, 39] width 26 height 10
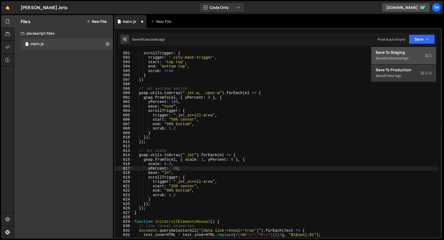
click at [392, 56] on div "14 seconds ago" at bounding box center [396, 58] width 23 height 5
